Goal: Use online tool/utility: Utilize a website feature to perform a specific function

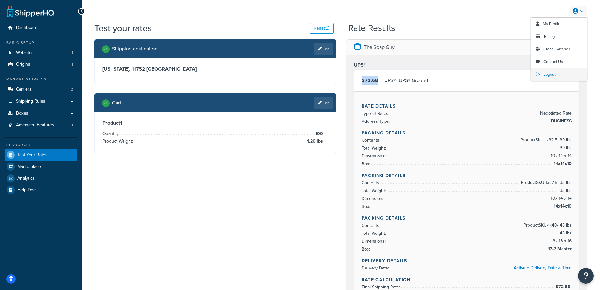
click at [551, 74] on span "Logout" at bounding box center [549, 74] width 12 height 6
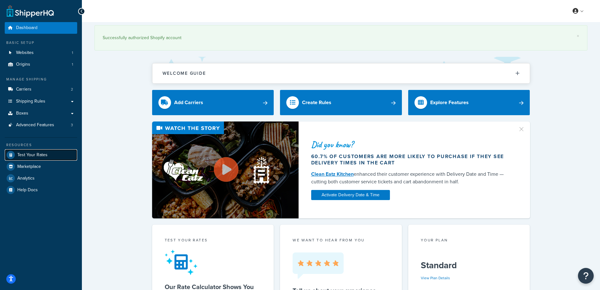
click at [43, 155] on span "Test Your Rates" at bounding box center [32, 154] width 30 height 5
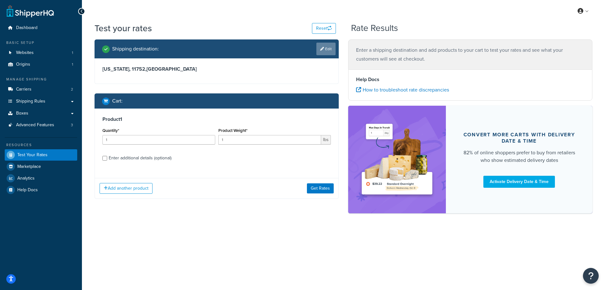
click at [326, 47] on link "Edit" at bounding box center [325, 49] width 19 height 13
select select "NY"
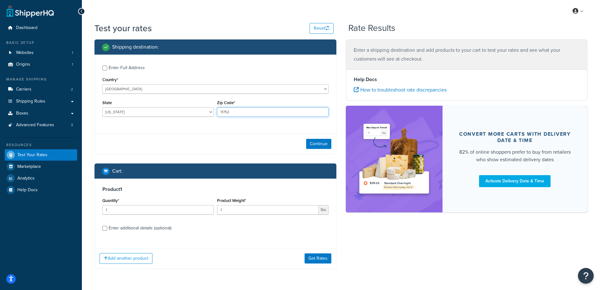
drag, startPoint x: 236, startPoint y: 110, endPoint x: 215, endPoint y: 109, distance: 20.5
click at [215, 109] on div "Zip Code* 11752" at bounding box center [272, 109] width 115 height 23
paste input "07701"
type input "07701"
click at [193, 124] on div "Enter Full Address Country* United States United Kingdom Afghanistan Åland Isla…" at bounding box center [215, 92] width 241 height 74
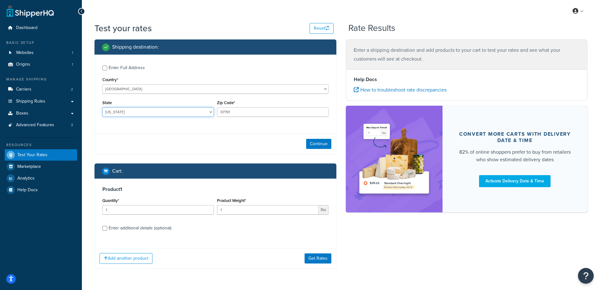
click at [118, 110] on select "Alabama Alaska American Samoa Arizona Arkansas Armed Forces Americas Armed Forc…" at bounding box center [158, 111] width 112 height 9
select select "NJ"
click at [102, 107] on select "Alabama Alaska American Samoa Arizona Arkansas Armed Forces Americas Armed Forc…" at bounding box center [158, 111] width 112 height 9
click at [183, 62] on div "Enter Full Address Country* United States United Kingdom Afghanistan Åland Isla…" at bounding box center [215, 92] width 241 height 74
click at [315, 145] on button "Continue" at bounding box center [318, 144] width 25 height 10
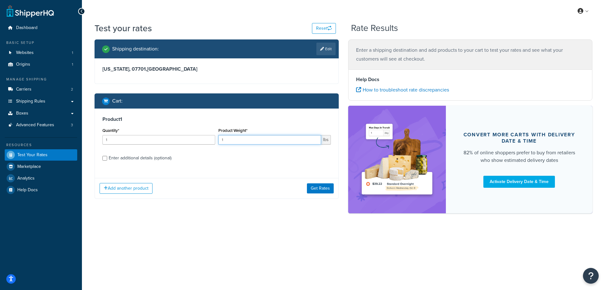
drag, startPoint x: 246, startPoint y: 140, endPoint x: 217, endPoint y: 141, distance: 29.0
click at [217, 141] on div "Product Weight* 1 lbs" at bounding box center [275, 137] width 116 height 23
paste input "0.60"
type input "0.60"
click at [157, 141] on input "1" at bounding box center [158, 139] width 113 height 9
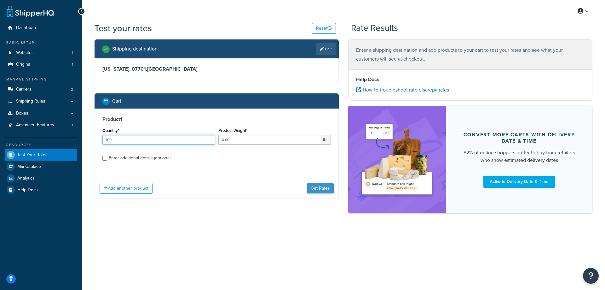
type input "100"
click at [318, 188] on button "Get Rates" at bounding box center [320, 188] width 27 height 10
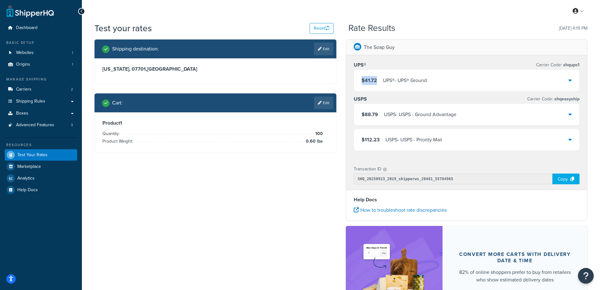
drag, startPoint x: 379, startPoint y: 81, endPoint x: 363, endPoint y: 81, distance: 15.8
click at [363, 81] on div "$41.72 UPS® - UPS® Ground" at bounding box center [394, 80] width 65 height 9
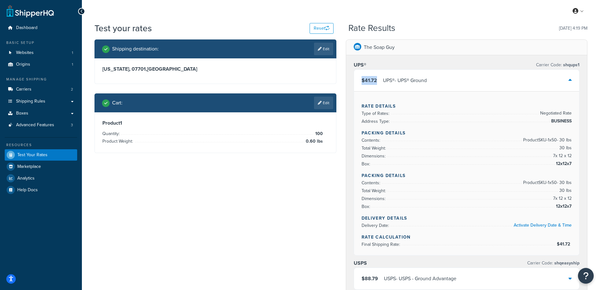
copy span "$41.72"
